Goal: Information Seeking & Learning: Learn about a topic

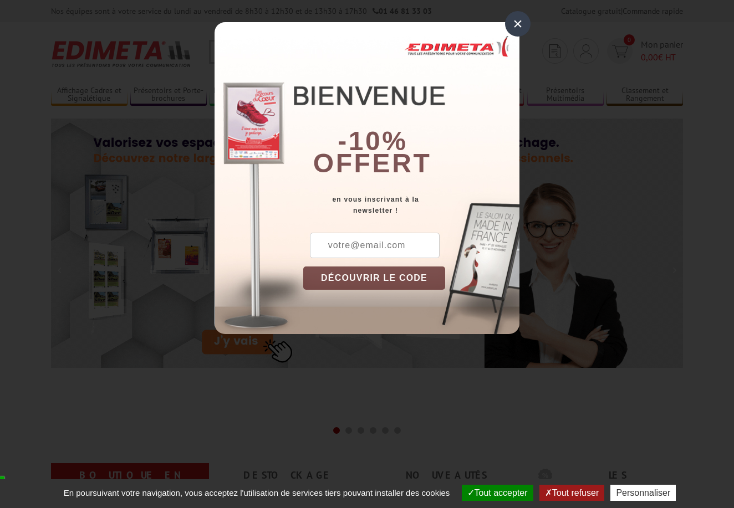
scroll to position [11, 0]
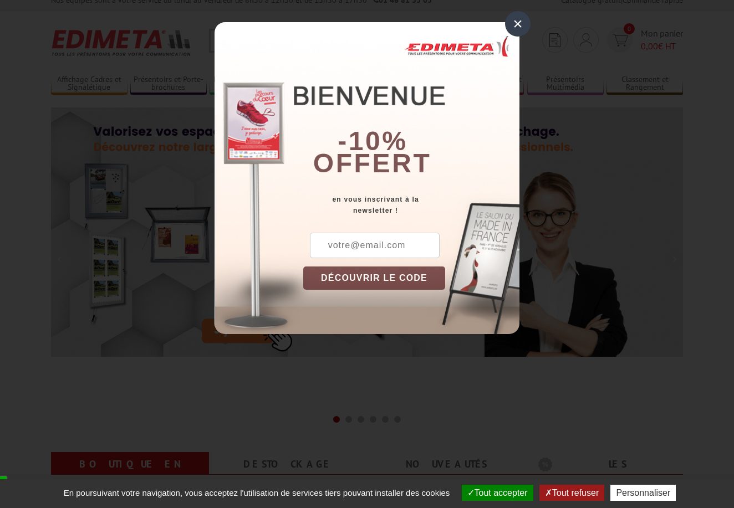
click at [516, 22] on div "×" at bounding box center [517, 23] width 25 height 25
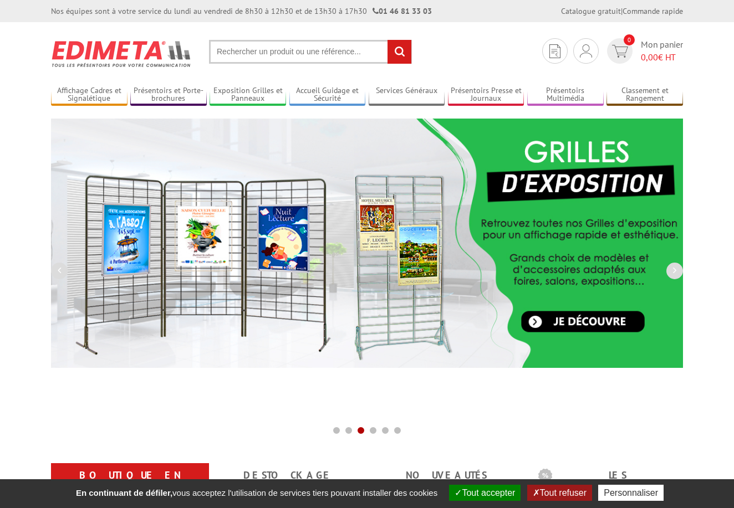
scroll to position [0, 0]
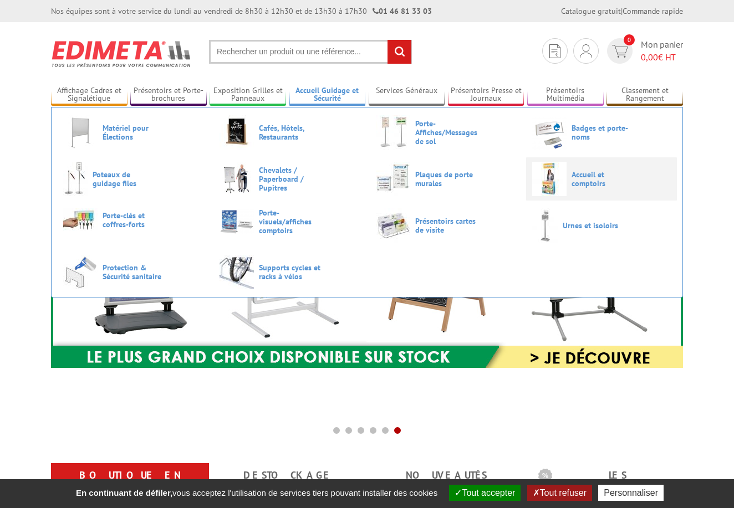
click at [580, 173] on span "Accueil et comptoirs" at bounding box center [604, 179] width 66 height 18
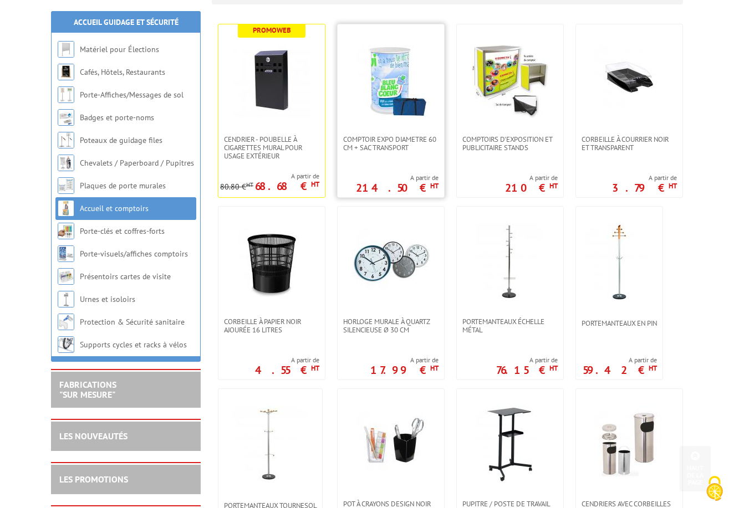
scroll to position [233, 0]
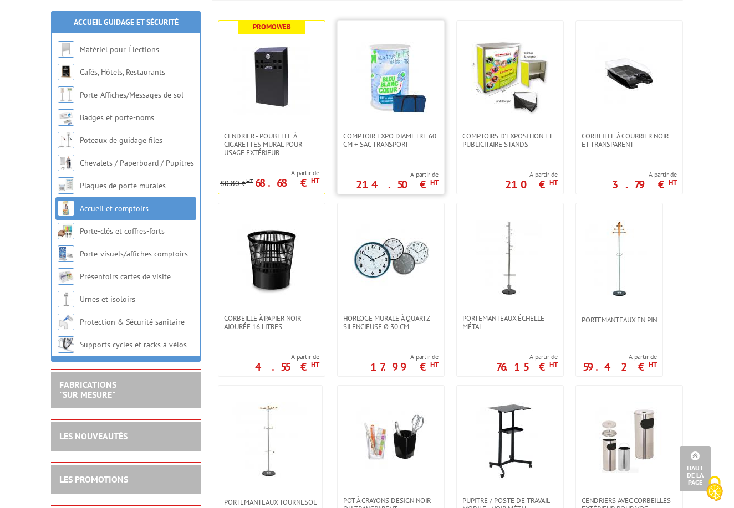
click at [381, 94] on img at bounding box center [391, 77] width 78 height 78
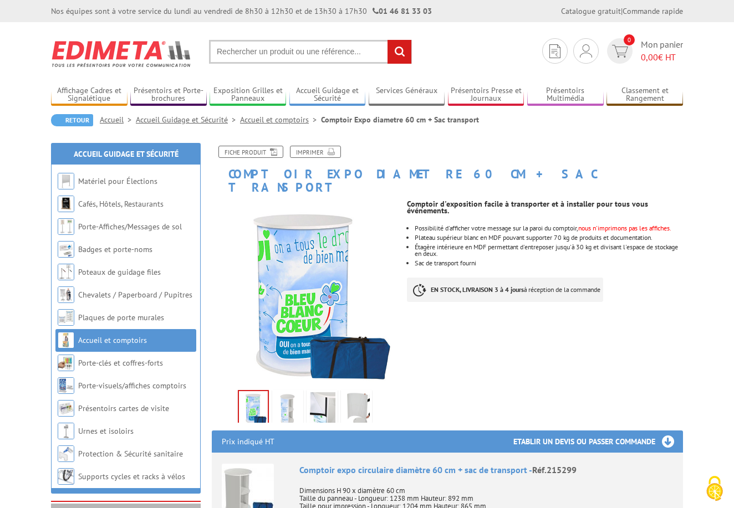
click at [284, 392] on img at bounding box center [287, 409] width 27 height 34
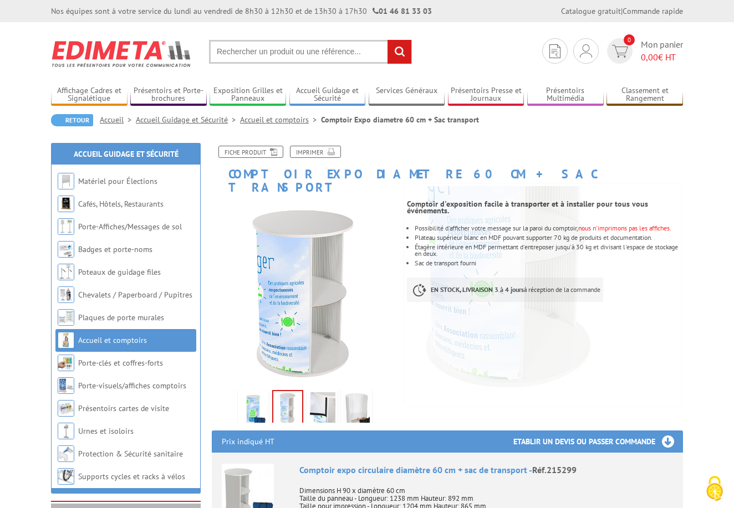
click at [324, 392] on img at bounding box center [322, 409] width 27 height 34
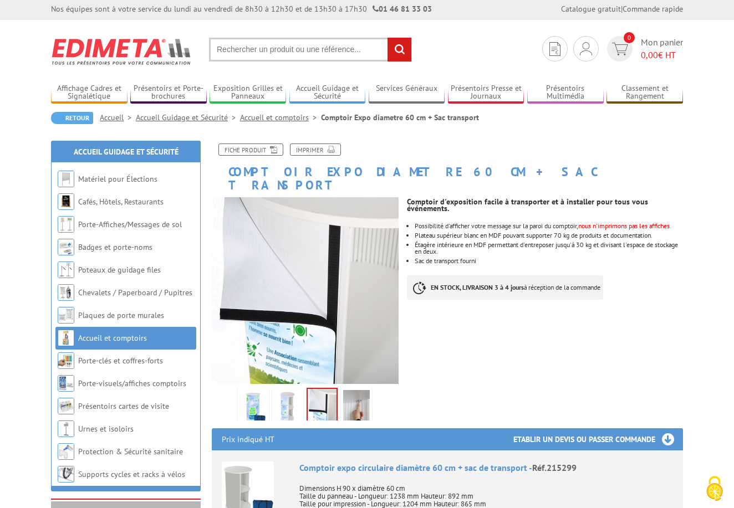
click at [365, 397] on img at bounding box center [356, 407] width 27 height 34
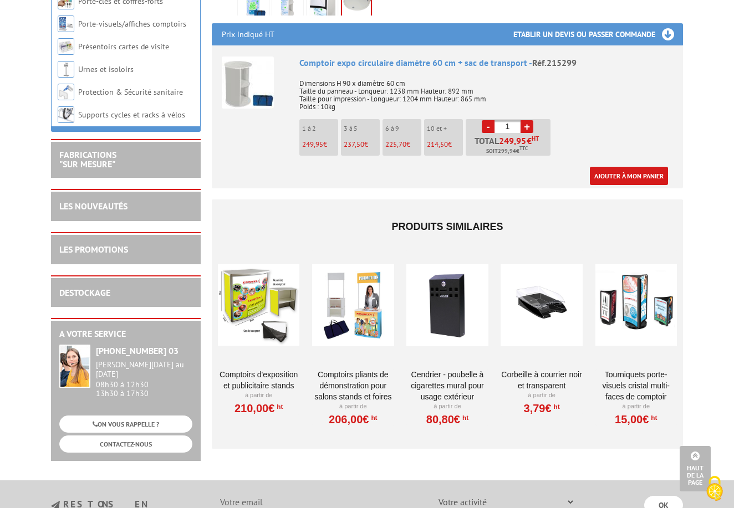
scroll to position [408, 0]
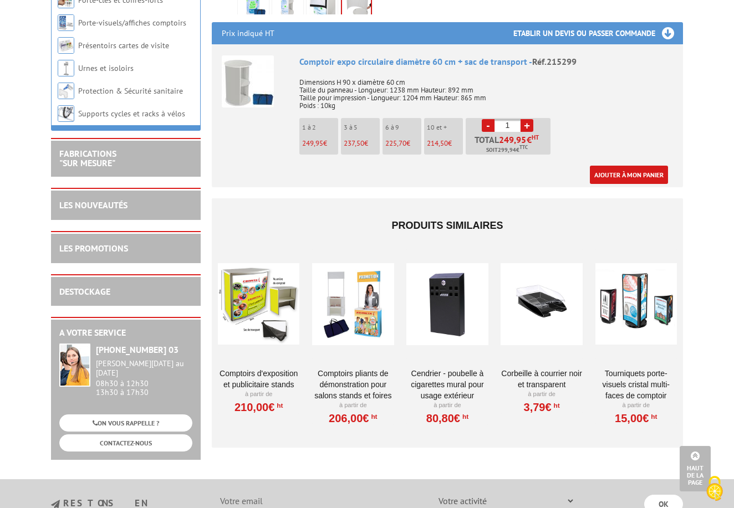
click at [269, 308] on div at bounding box center [258, 304] width 81 height 111
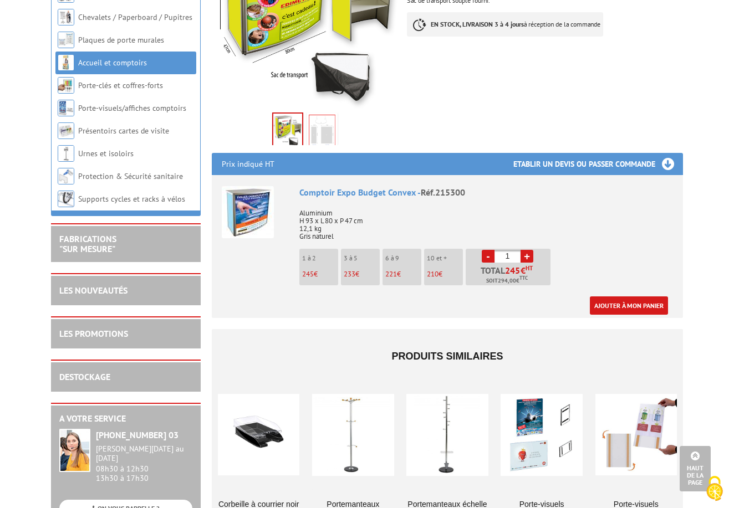
scroll to position [278, 0]
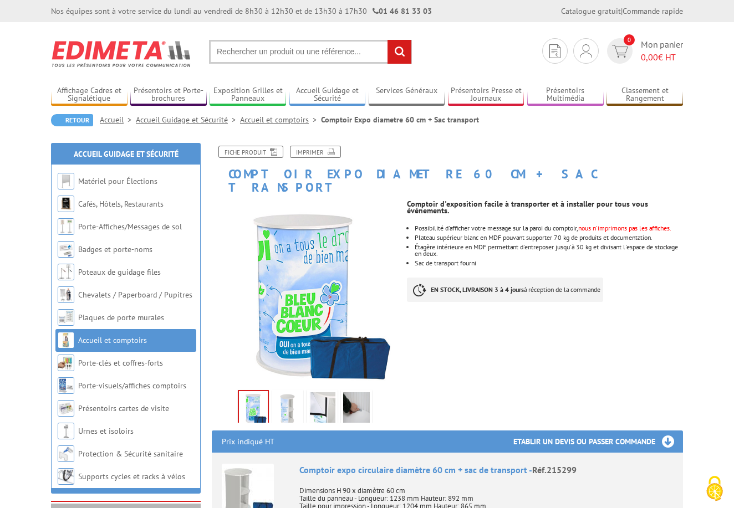
click at [294, 122] on link "Accueil et comptoirs" at bounding box center [280, 120] width 81 height 10
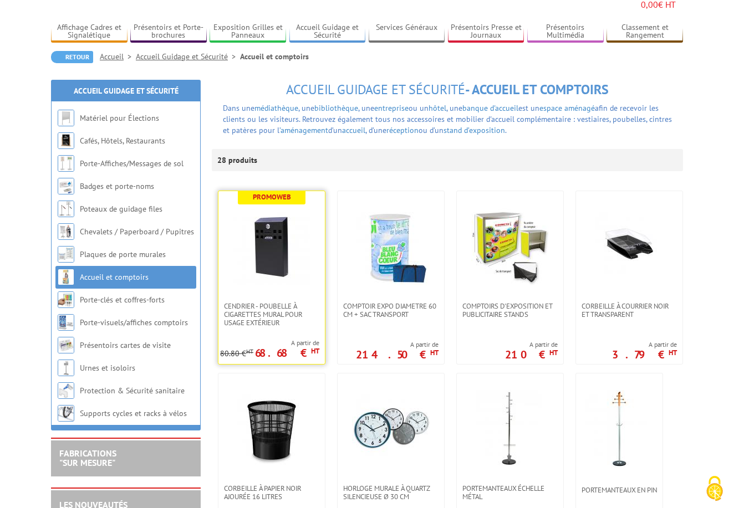
scroll to position [80, 0]
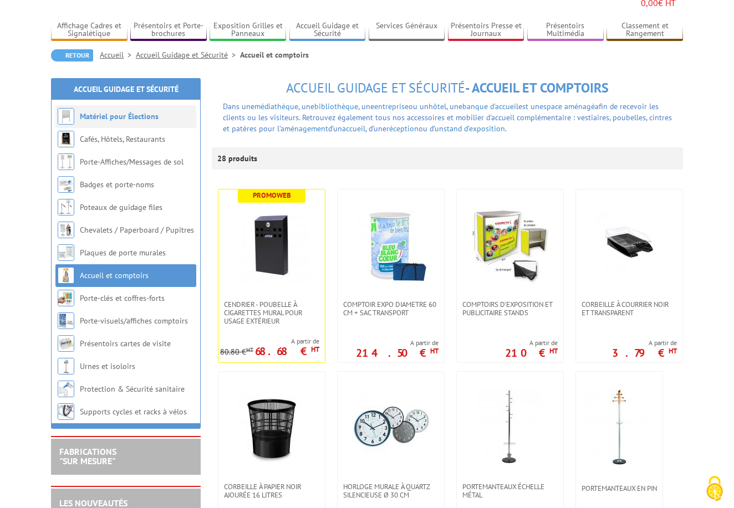
click at [149, 107] on li "Matériel pour Élections" at bounding box center [125, 116] width 141 height 23
click at [92, 111] on link "Matériel pour Élections" at bounding box center [119, 116] width 79 height 10
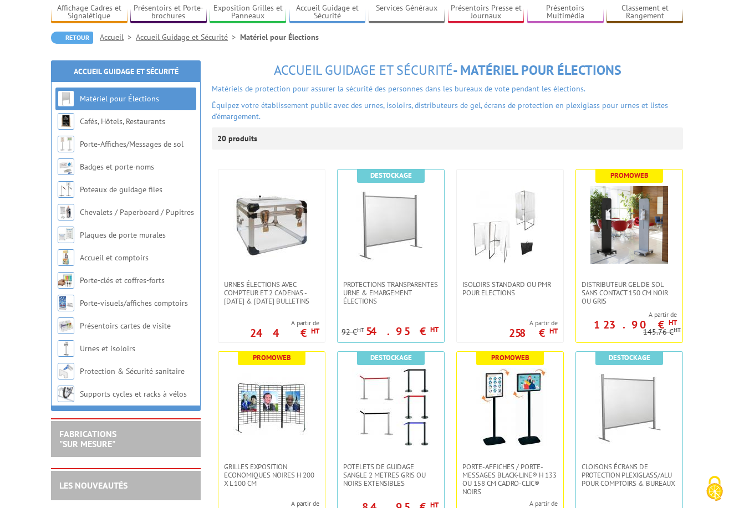
scroll to position [81, 0]
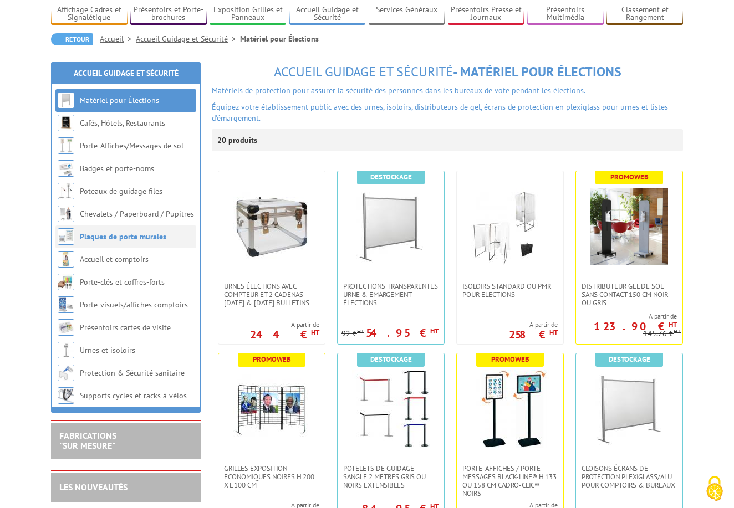
click at [152, 234] on link "Plaques de porte murales" at bounding box center [123, 237] width 86 height 10
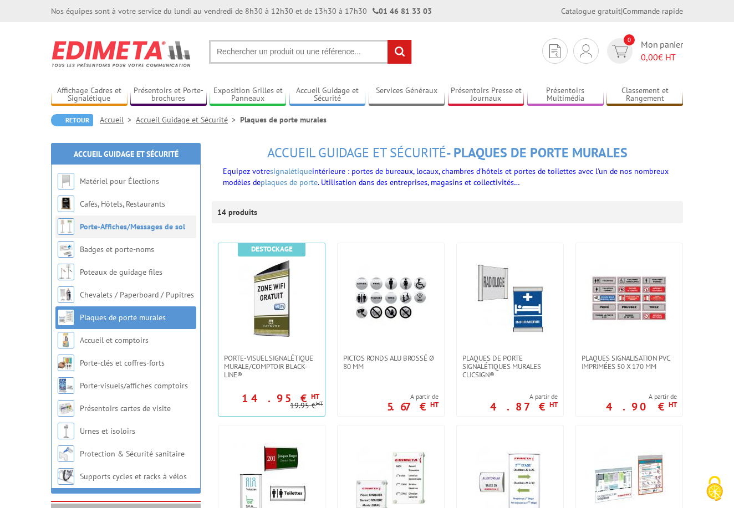
click at [176, 228] on link "Porte-Affiches/Messages de sol" at bounding box center [132, 227] width 105 height 10
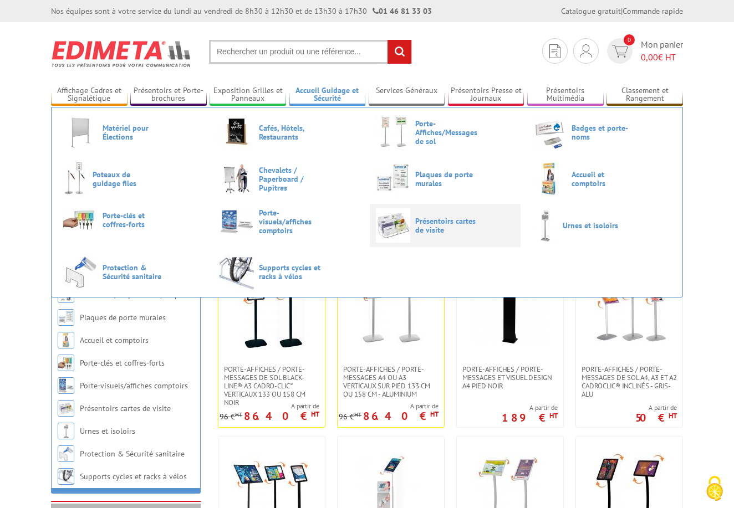
click at [459, 227] on span "Présentoirs cartes de visite" at bounding box center [448, 226] width 66 height 18
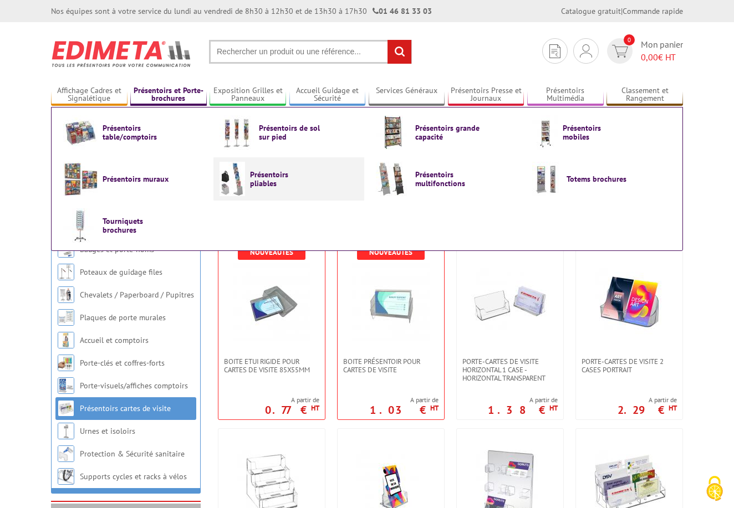
click at [248, 187] on link "Présentoirs pliables" at bounding box center [288, 179] width 139 height 34
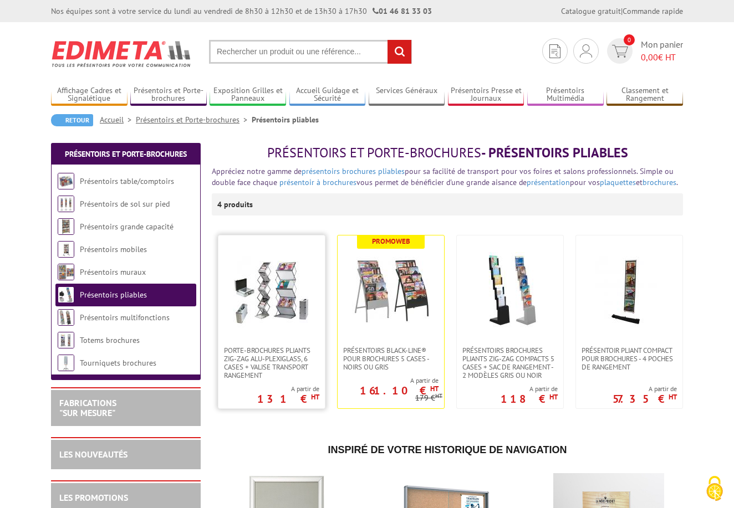
click at [271, 303] on img at bounding box center [272, 291] width 78 height 78
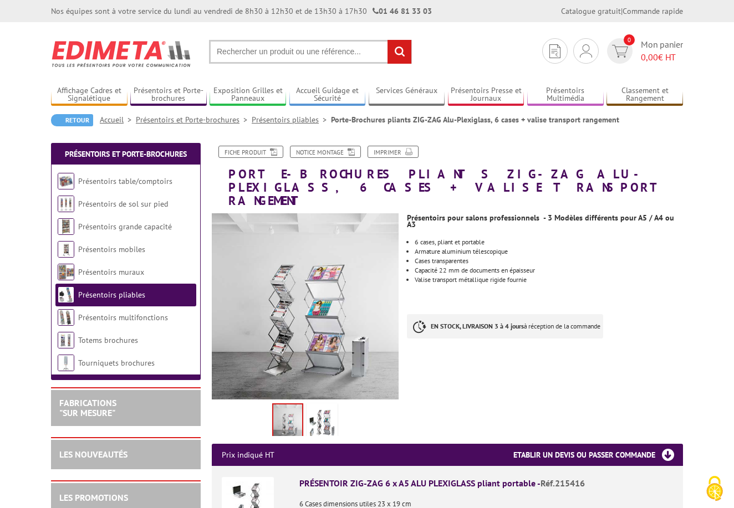
click at [219, 123] on link "Présentoirs et Porte-brochures" at bounding box center [194, 120] width 116 height 10
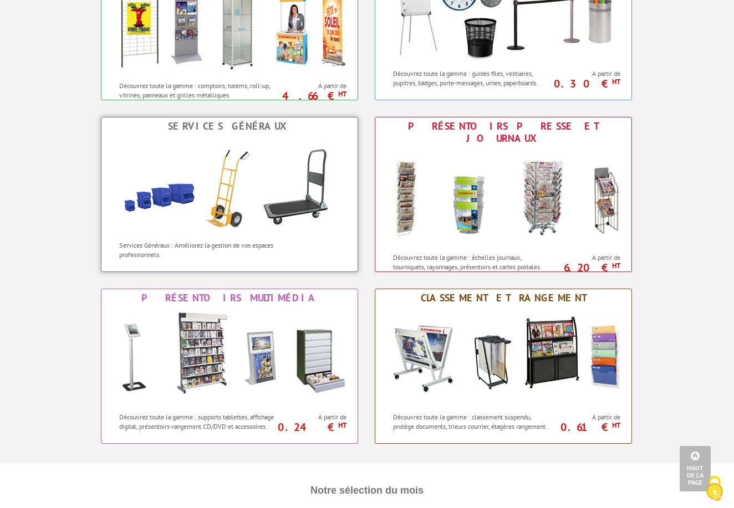
scroll to position [751, 0]
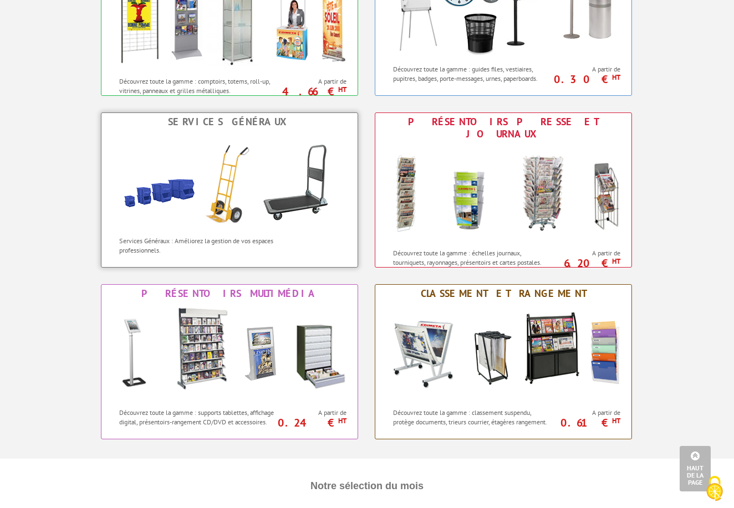
click at [252, 191] on img at bounding box center [230, 181] width 244 height 100
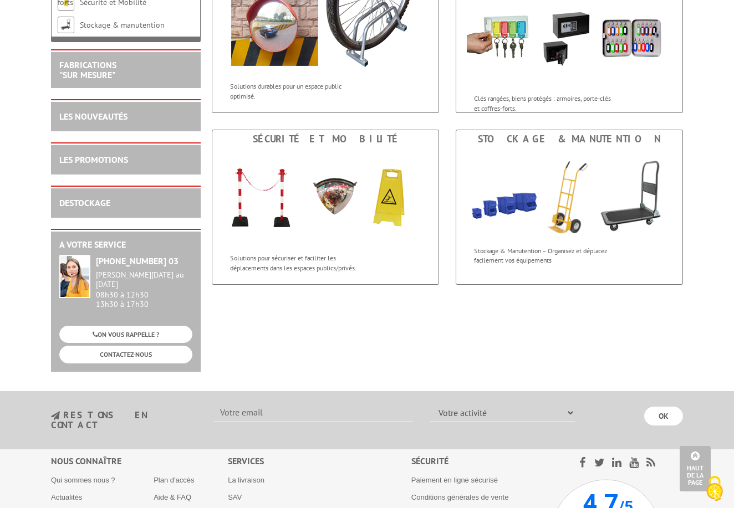
scroll to position [221, 0]
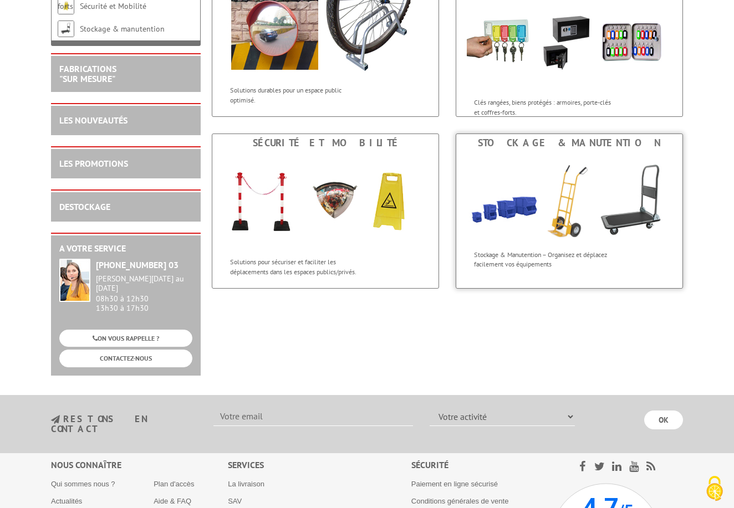
click at [561, 250] on p "Stockage & Manutention – Organisez et déplacez facilement vos équipements" at bounding box center [542, 259] width 137 height 19
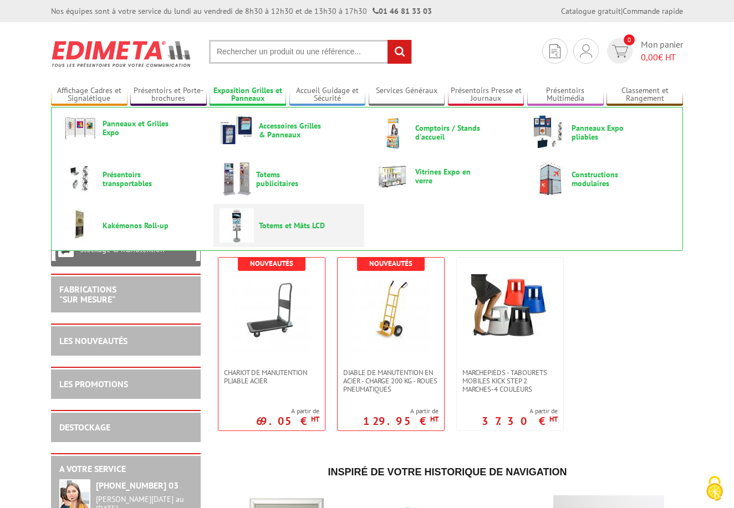
click at [271, 219] on link "Totems et Mâts LCD" at bounding box center [288, 225] width 139 height 34
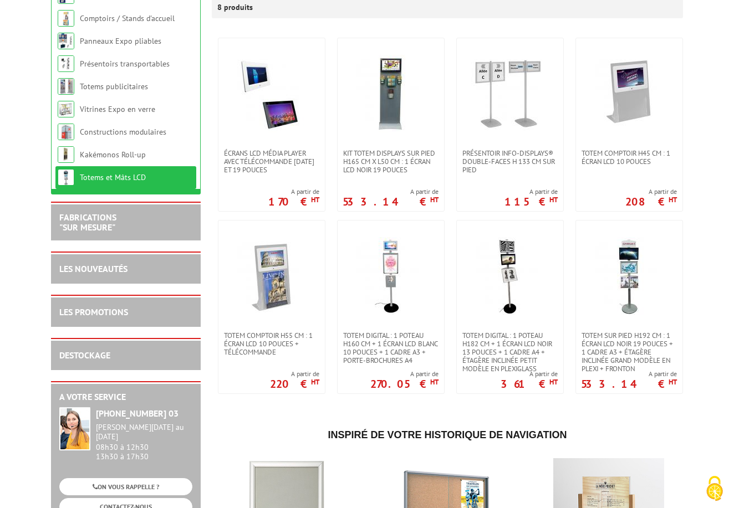
scroll to position [209, 0]
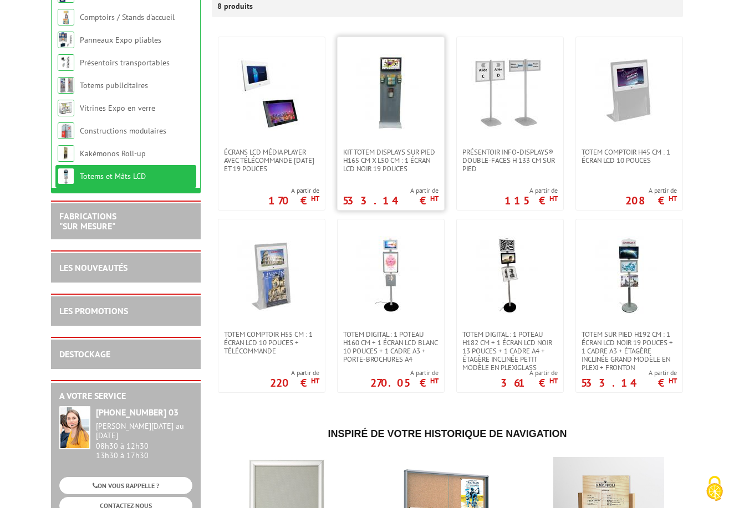
click at [393, 147] on link at bounding box center [390, 92] width 106 height 111
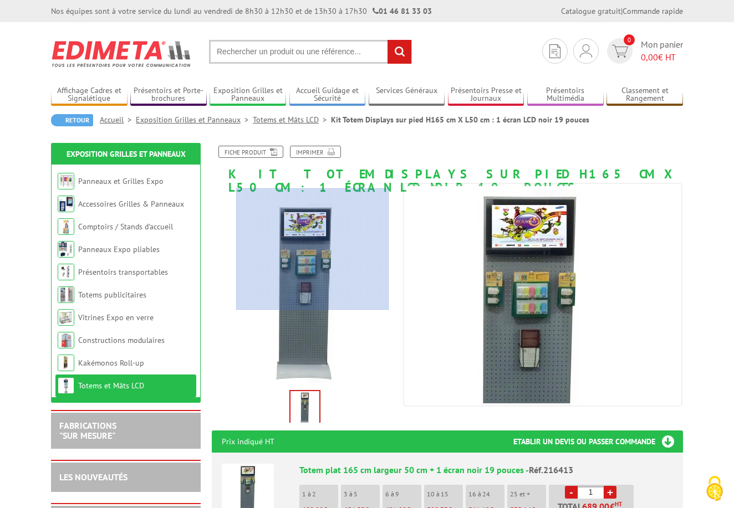
click at [313, 249] on div at bounding box center [312, 249] width 153 height 122
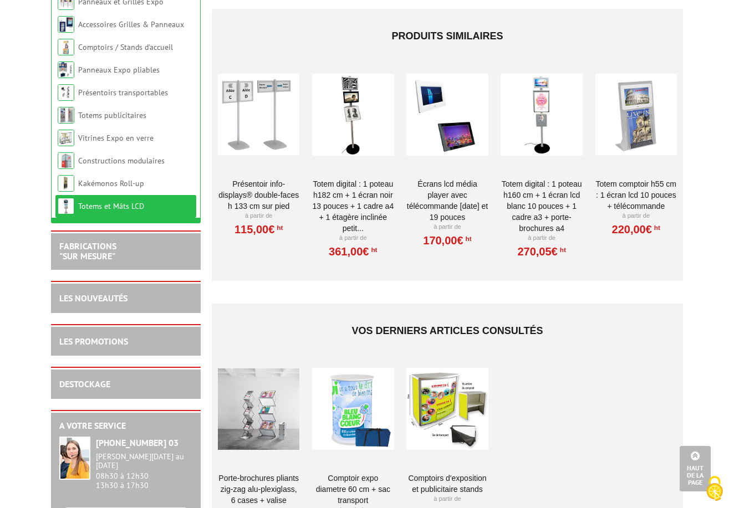
scroll to position [1940, 0]
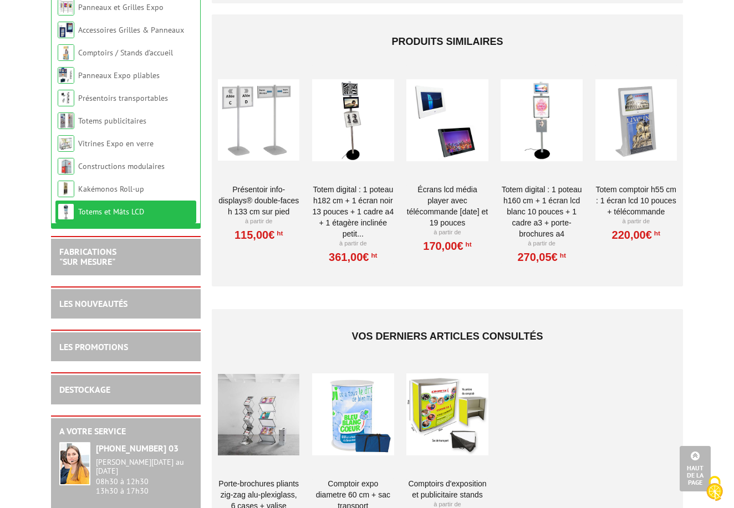
click at [536, 101] on div at bounding box center [540, 120] width 81 height 111
